Goal: Navigation & Orientation: Find specific page/section

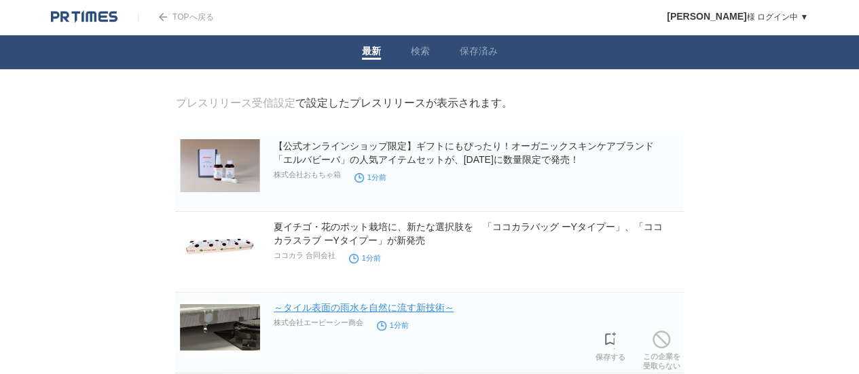
click at [429, 308] on link "～タイル表面の雨水を自然に流す新技術～" at bounding box center [364, 307] width 181 height 11
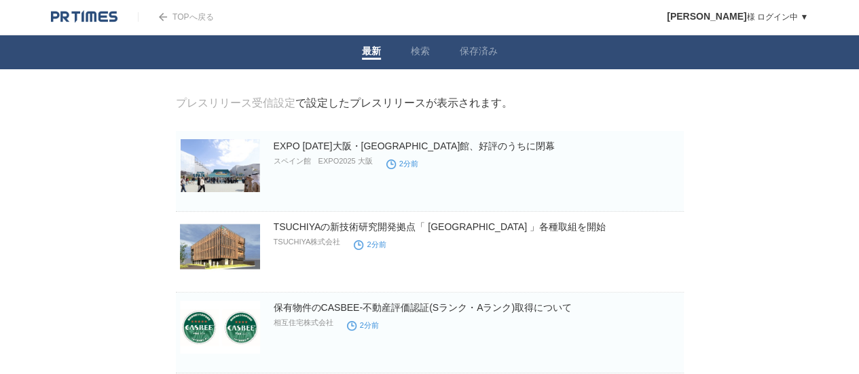
click at [91, 28] on div at bounding box center [94, 17] width 87 height 34
click at [91, 26] on div at bounding box center [94, 17] width 87 height 34
click at [94, 22] on img at bounding box center [84, 17] width 67 height 14
